Goal: Information Seeking & Learning: Understand process/instructions

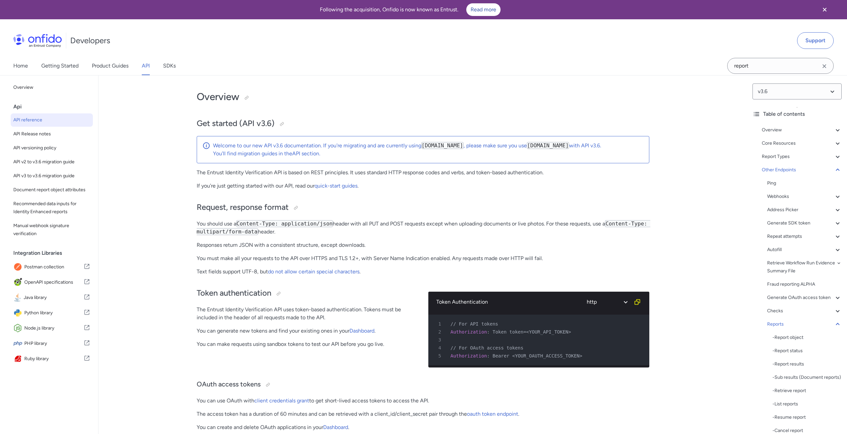
select select "http"
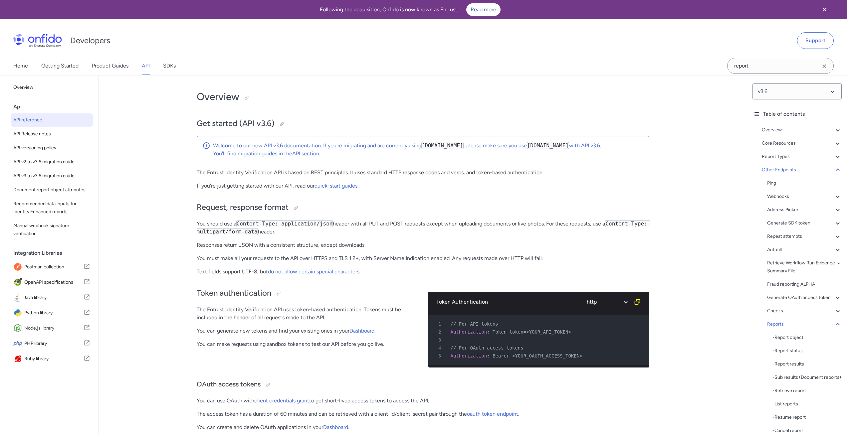
select select "http"
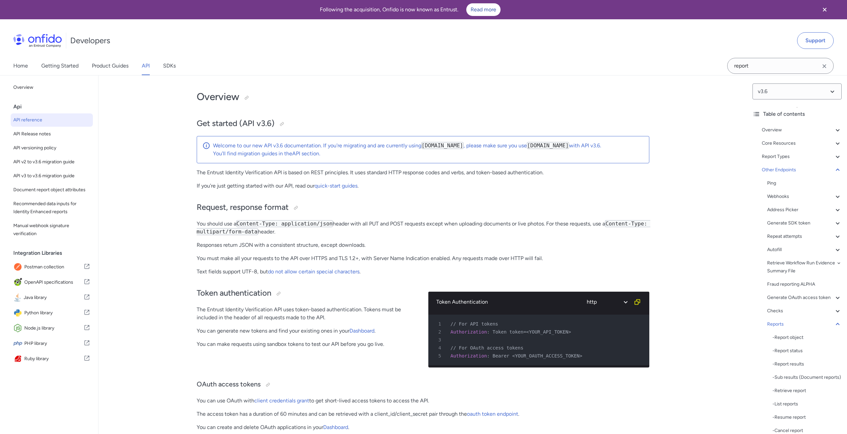
select select "http"
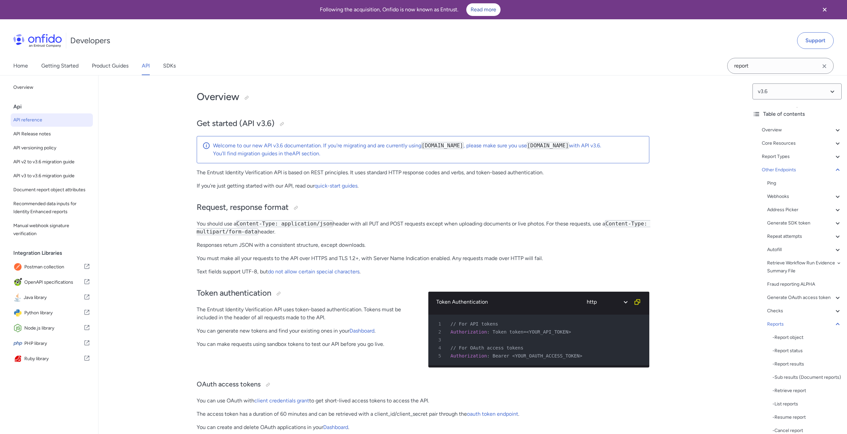
select select "http"
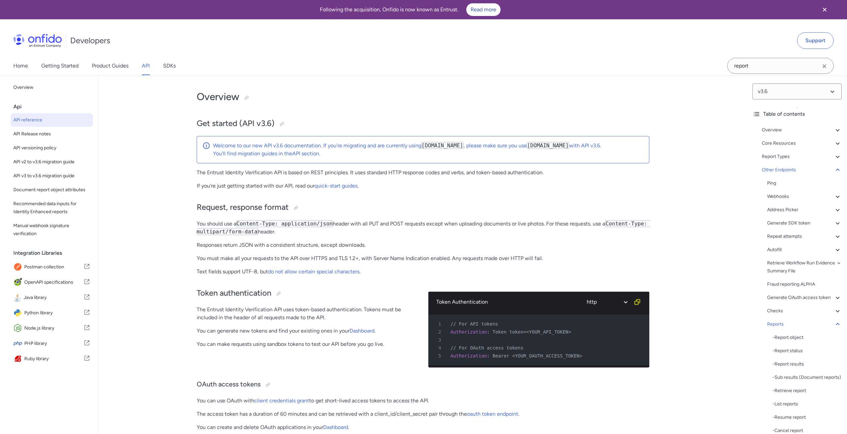
select select "http"
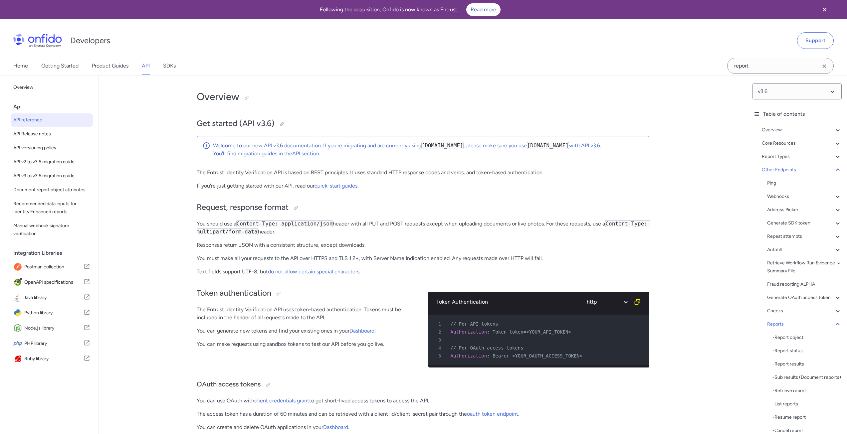
select select "http"
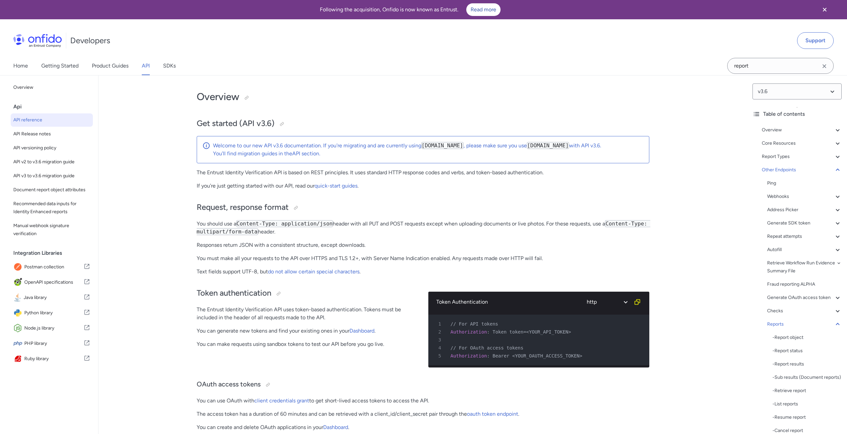
select select "http"
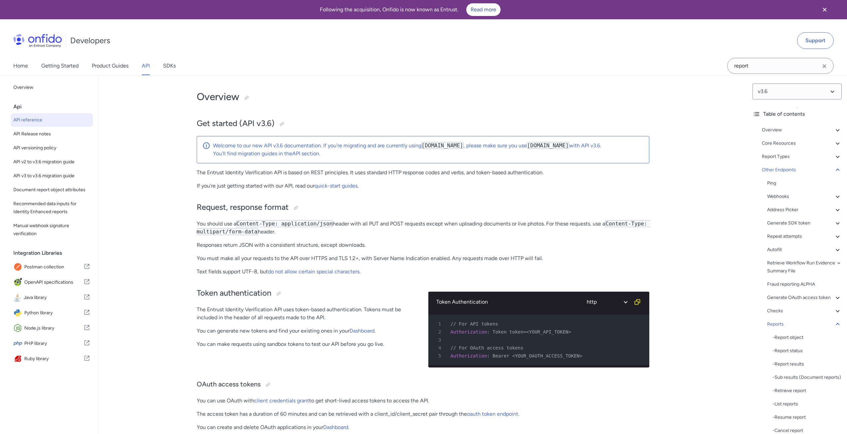
select select "http"
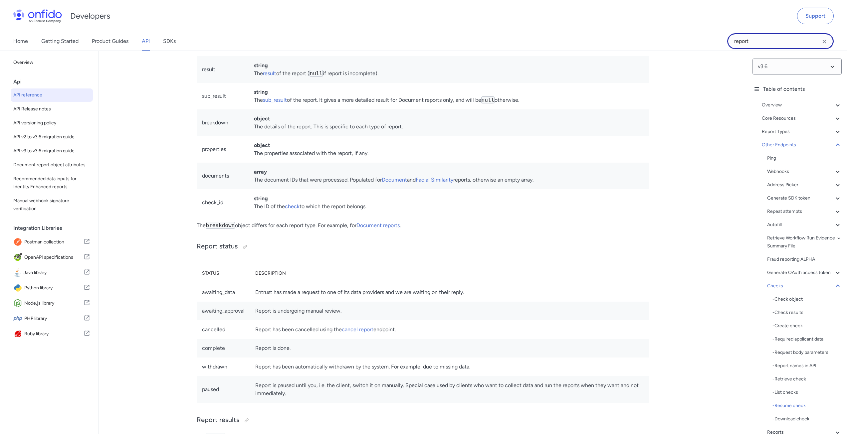
click at [752, 44] on input "report" at bounding box center [780, 41] width 107 height 16
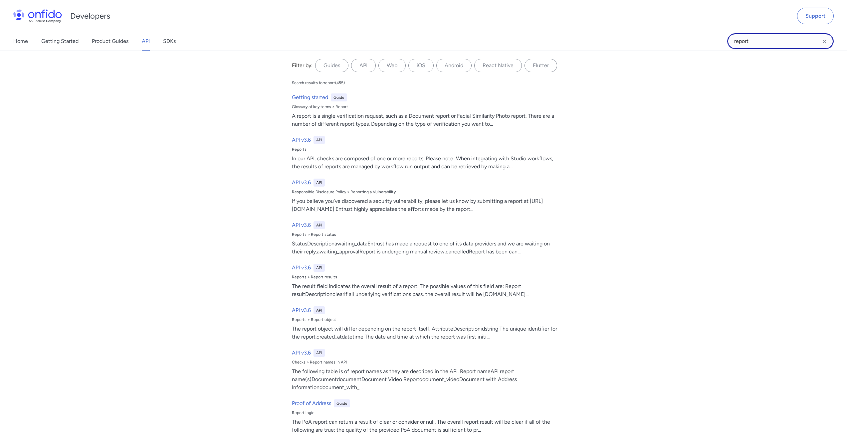
click at [752, 44] on input "report" at bounding box center [780, 41] width 107 height 16
type input "task"
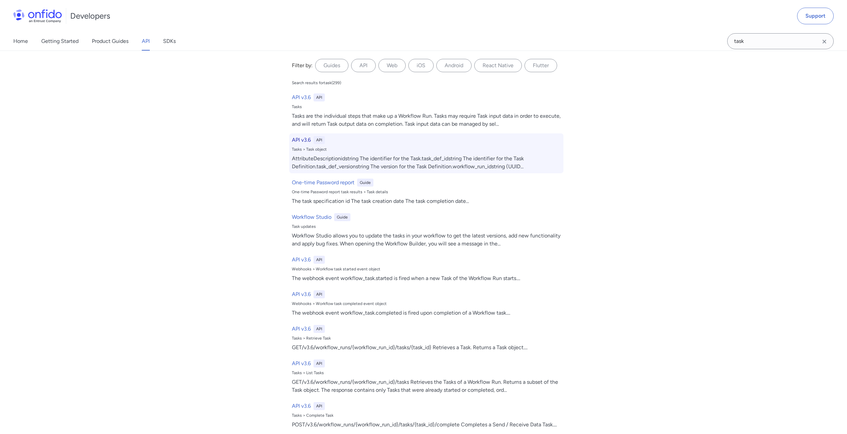
click at [297, 139] on h6 "API v3.6" at bounding box center [301, 140] width 19 height 8
click at [296, 141] on h6 "API v3.6" at bounding box center [301, 140] width 19 height 8
click at [406, 165] on div "AttributeDescriptionidstring The identifier for the Task.task_def_idstring The …" at bounding box center [426, 163] width 269 height 16
click at [299, 140] on h6 "API v3.6" at bounding box center [301, 140] width 19 height 8
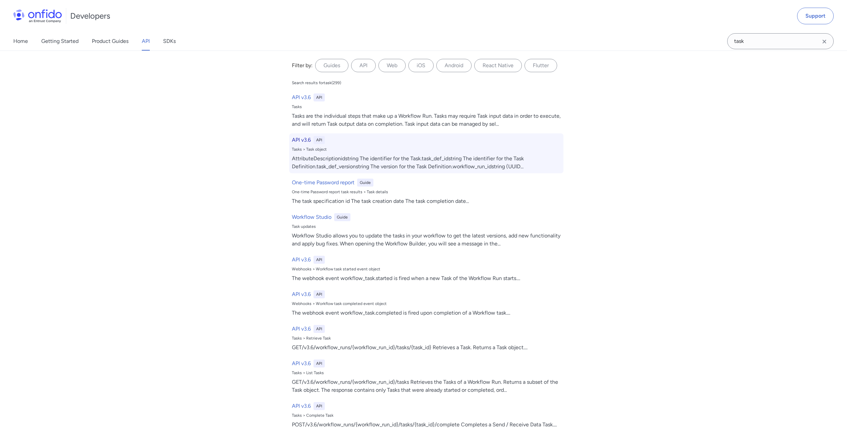
click at [299, 140] on h6 "API v3.6" at bounding box center [301, 140] width 19 height 8
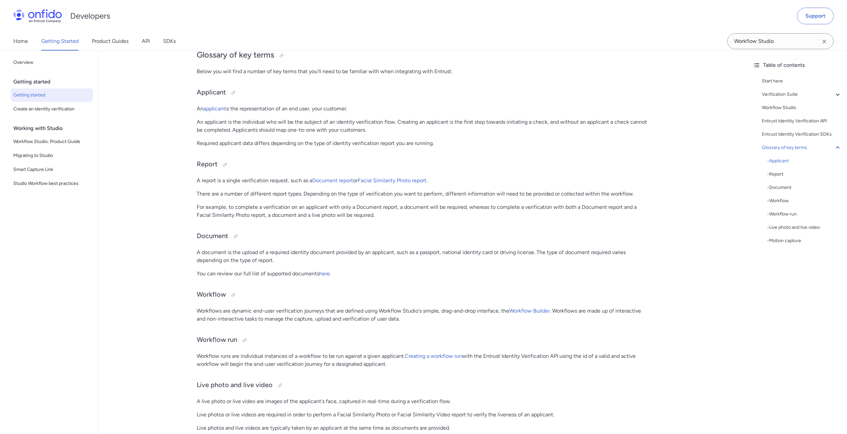
scroll to position [1472, 0]
click at [772, 36] on input "Workflow Studio" at bounding box center [780, 41] width 107 height 16
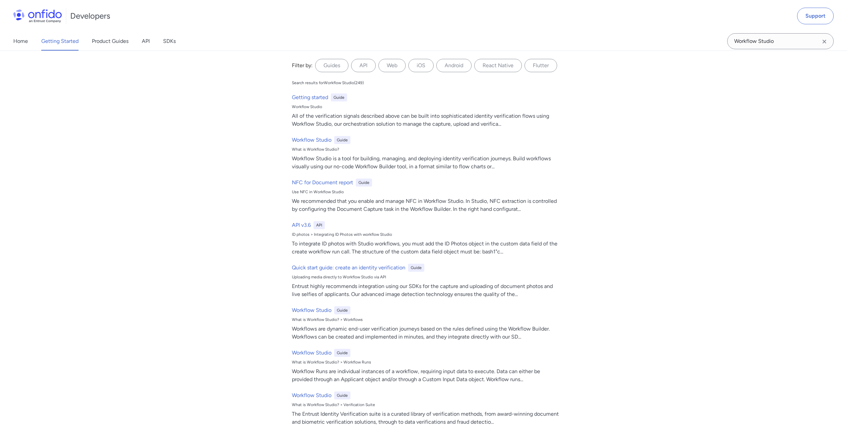
click at [824, 43] on icon "Clear search field button" at bounding box center [825, 42] width 8 height 8
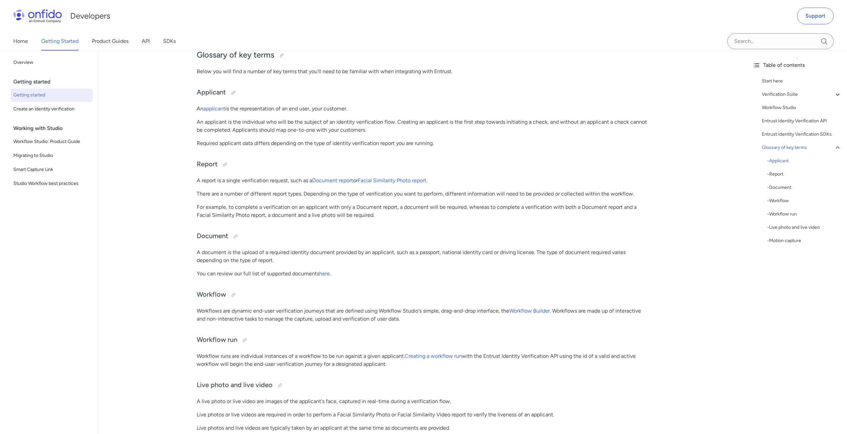
click at [754, 39] on input "Onfido search input field" at bounding box center [780, 41] width 107 height 16
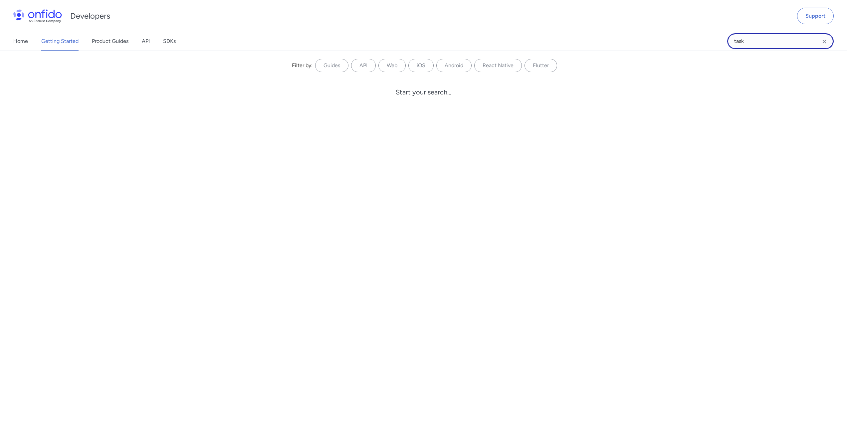
type input "task"
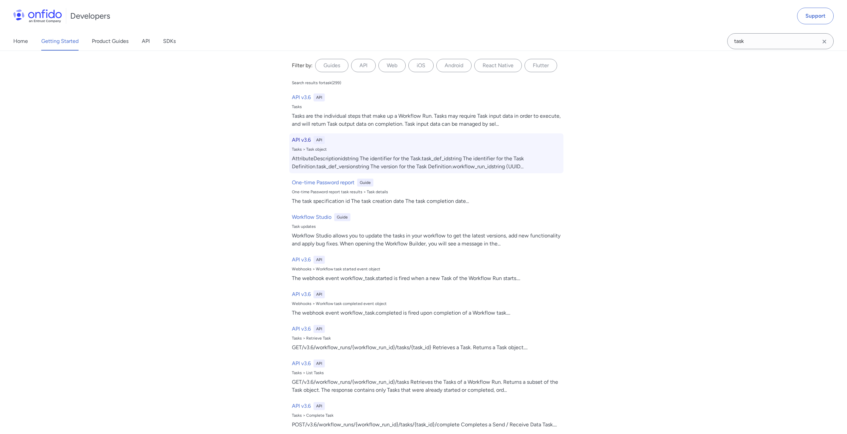
click at [301, 142] on h6 "API v3.6" at bounding box center [301, 140] width 19 height 8
select select "http"
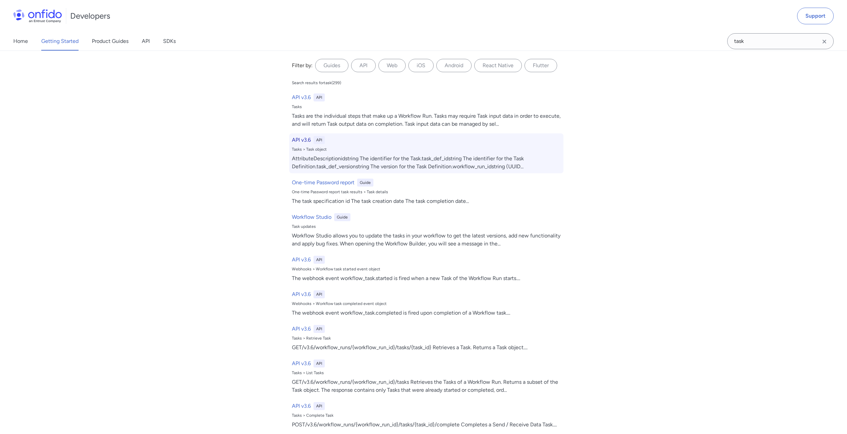
select select "http"
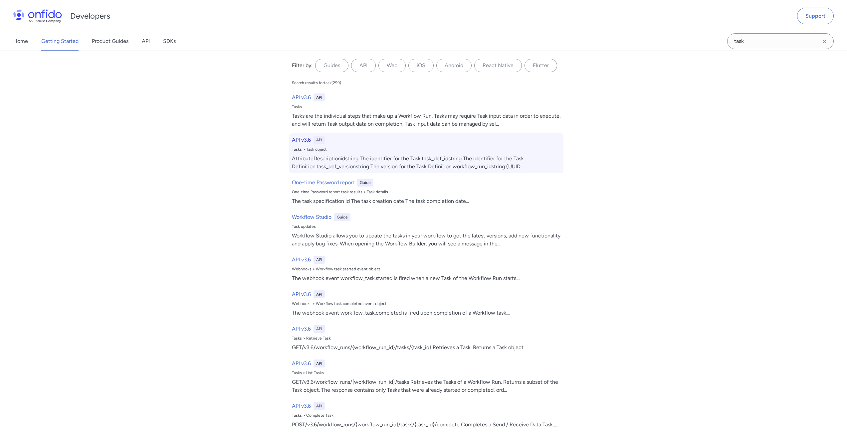
select select "http"
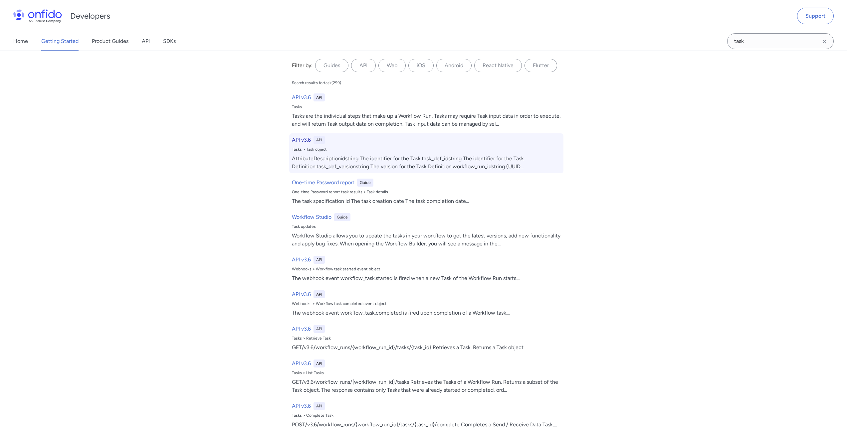
select select "http"
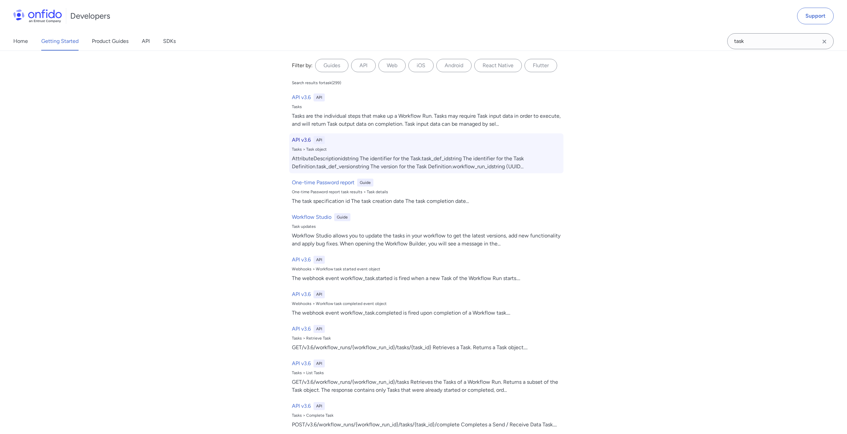
select select "http"
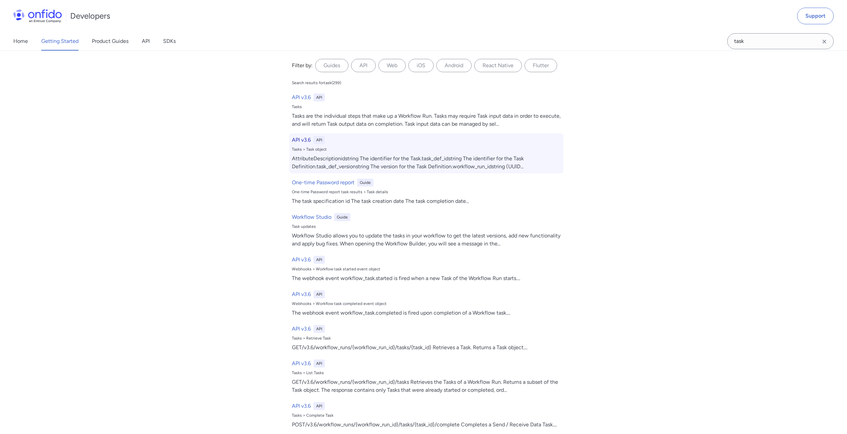
select select "http"
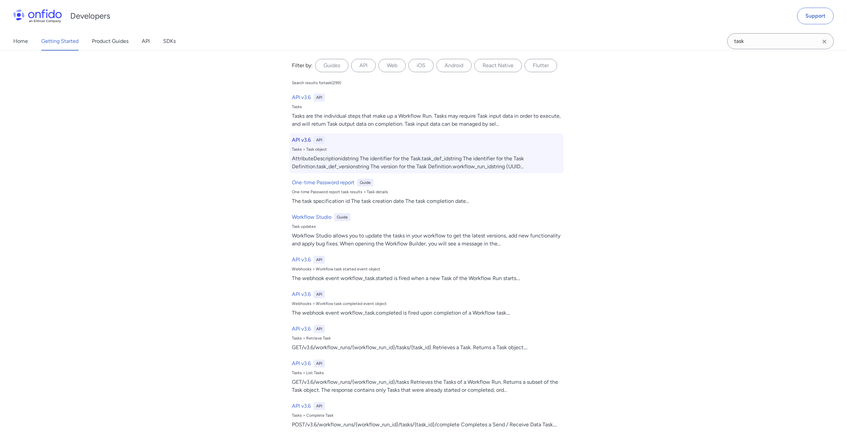
select select "http"
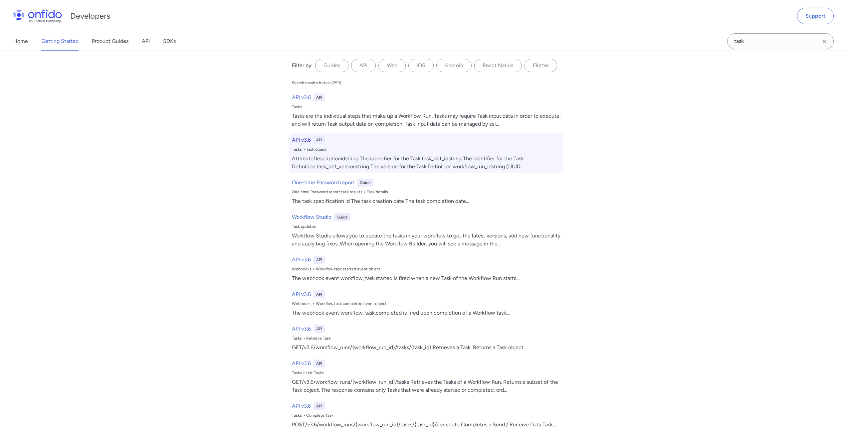
select select "http"
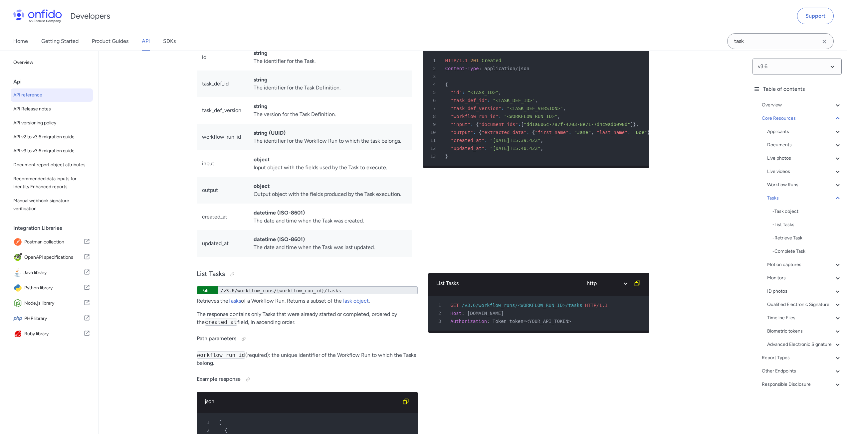
scroll to position [16707, 0]
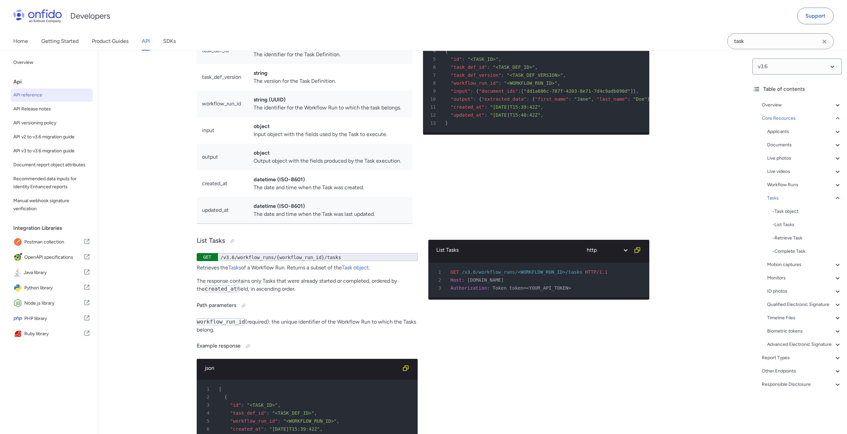
click at [209, 170] on td "output" at bounding box center [223, 157] width 52 height 27
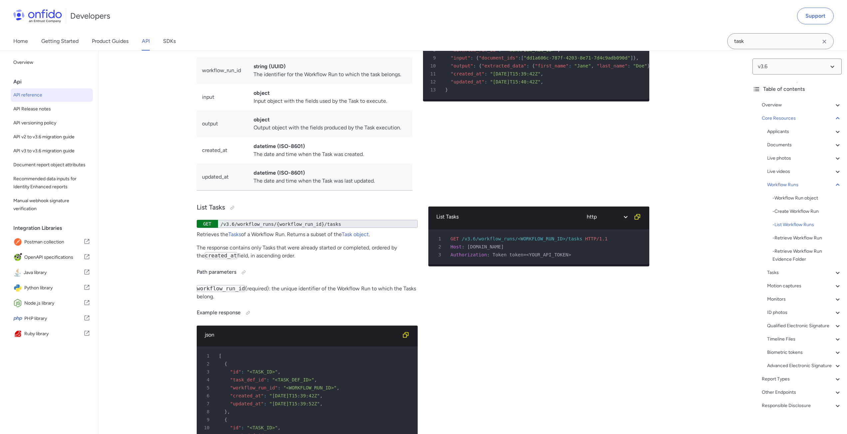
scroll to position [16159, 0]
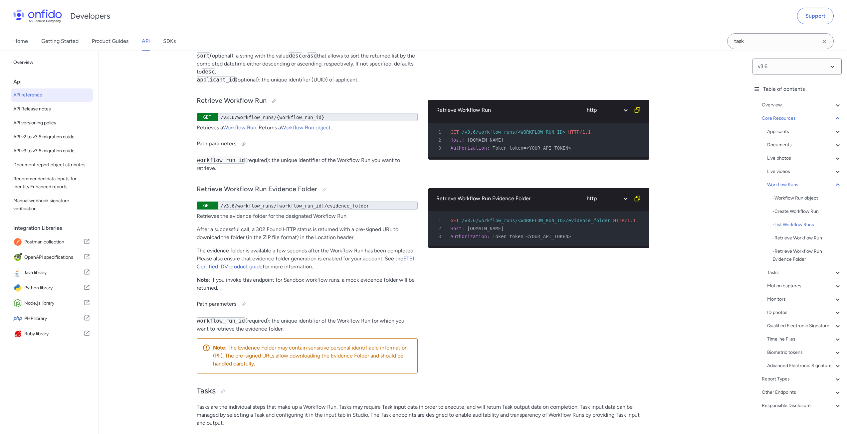
drag, startPoint x: 194, startPoint y: 159, endPoint x: 255, endPoint y: 160, distance: 61.6
copy h4 "Query String parameters"
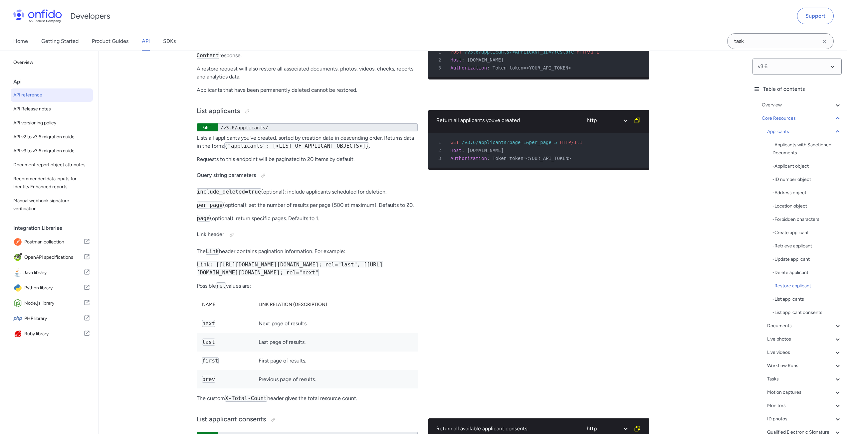
scroll to position [11681, 0]
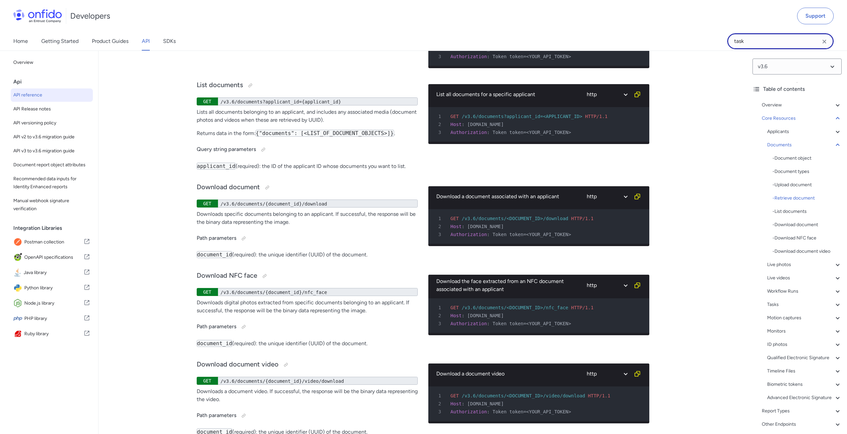
click at [771, 43] on input "task" at bounding box center [780, 41] width 107 height 16
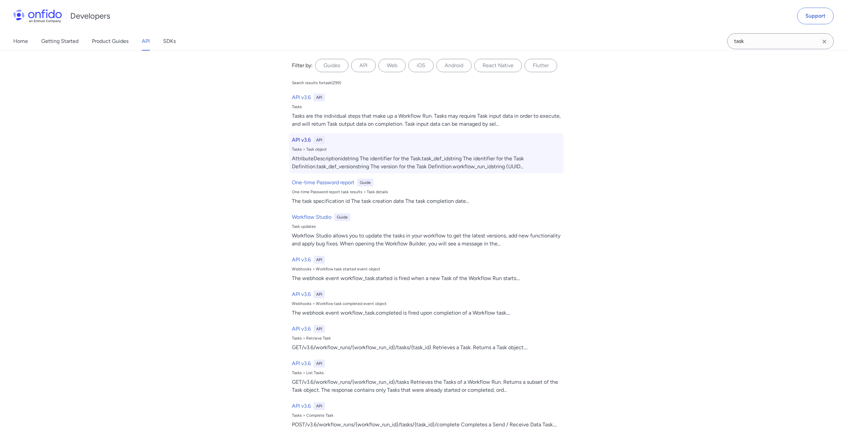
click at [297, 138] on h6 "API v3.6" at bounding box center [301, 140] width 19 height 8
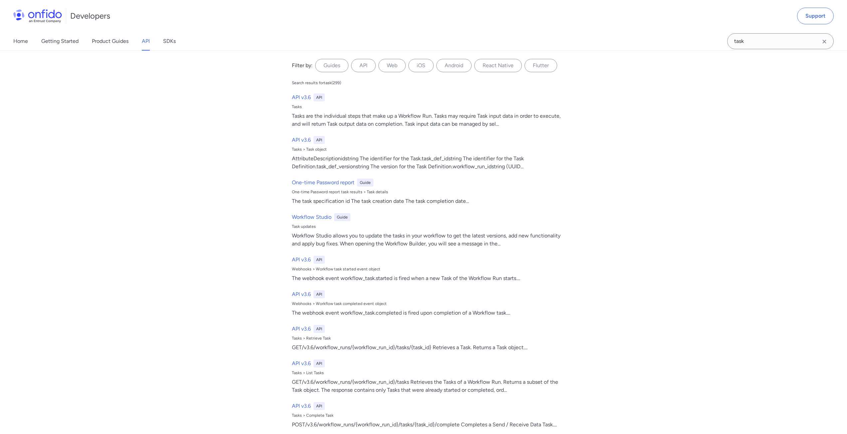
click at [738, 123] on div "Filter by: Guides API Web iOS Android React Native Flutter Filter by... Search …" at bounding box center [423, 243] width 847 height 384
click at [825, 40] on icon "Clear search field button" at bounding box center [825, 42] width 8 height 8
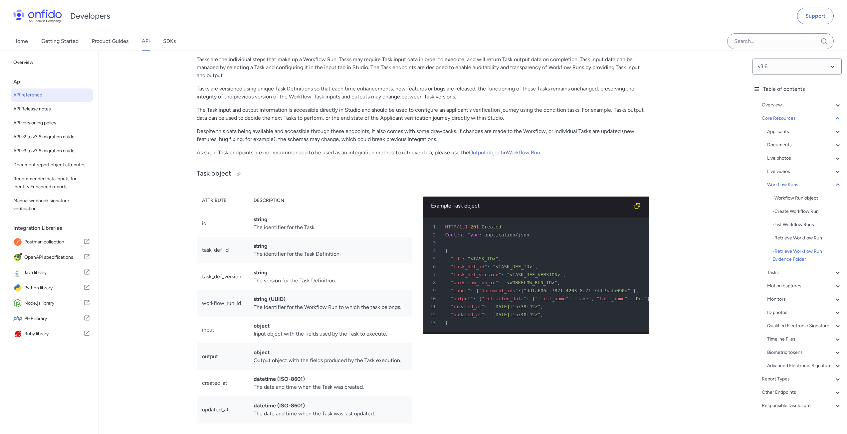
scroll to position [16674, 0]
